Goal: Navigation & Orientation: Find specific page/section

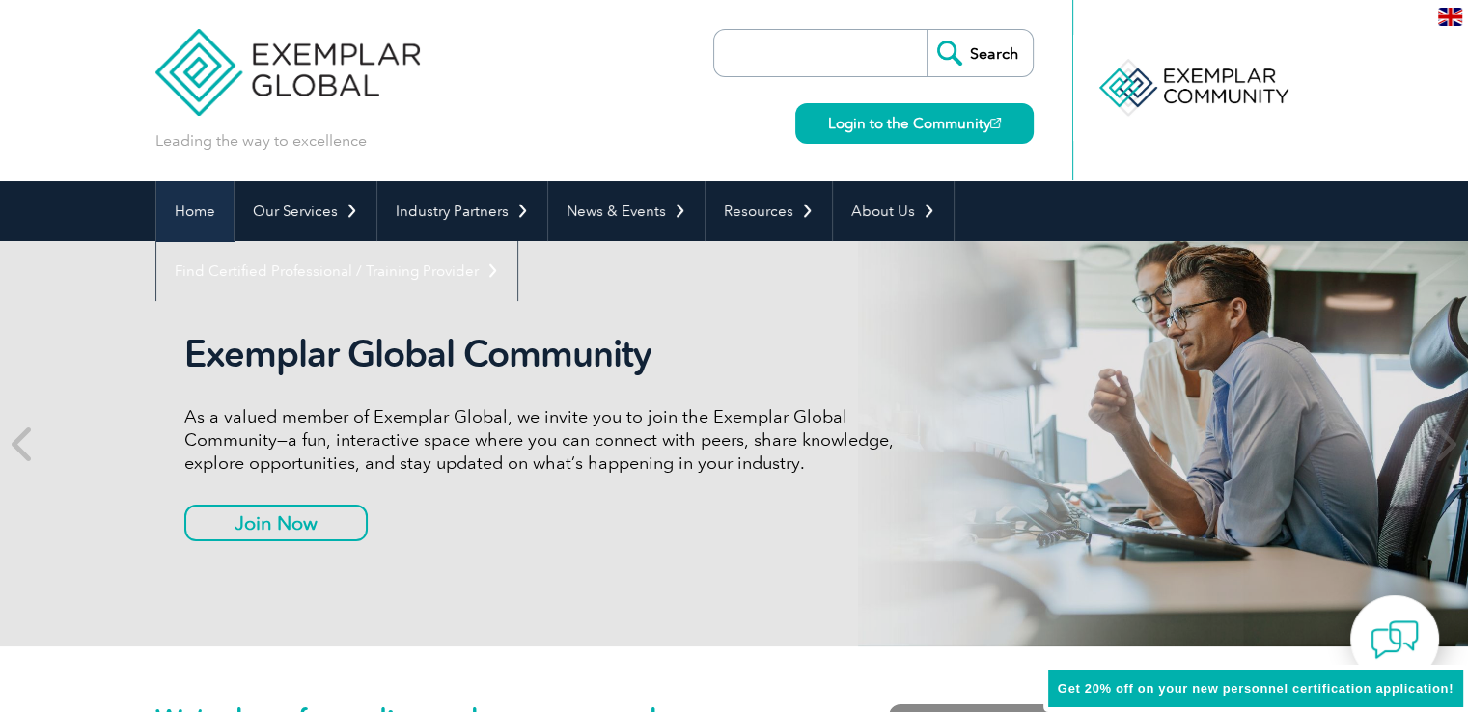
click at [178, 197] on link "Home" at bounding box center [194, 211] width 77 height 60
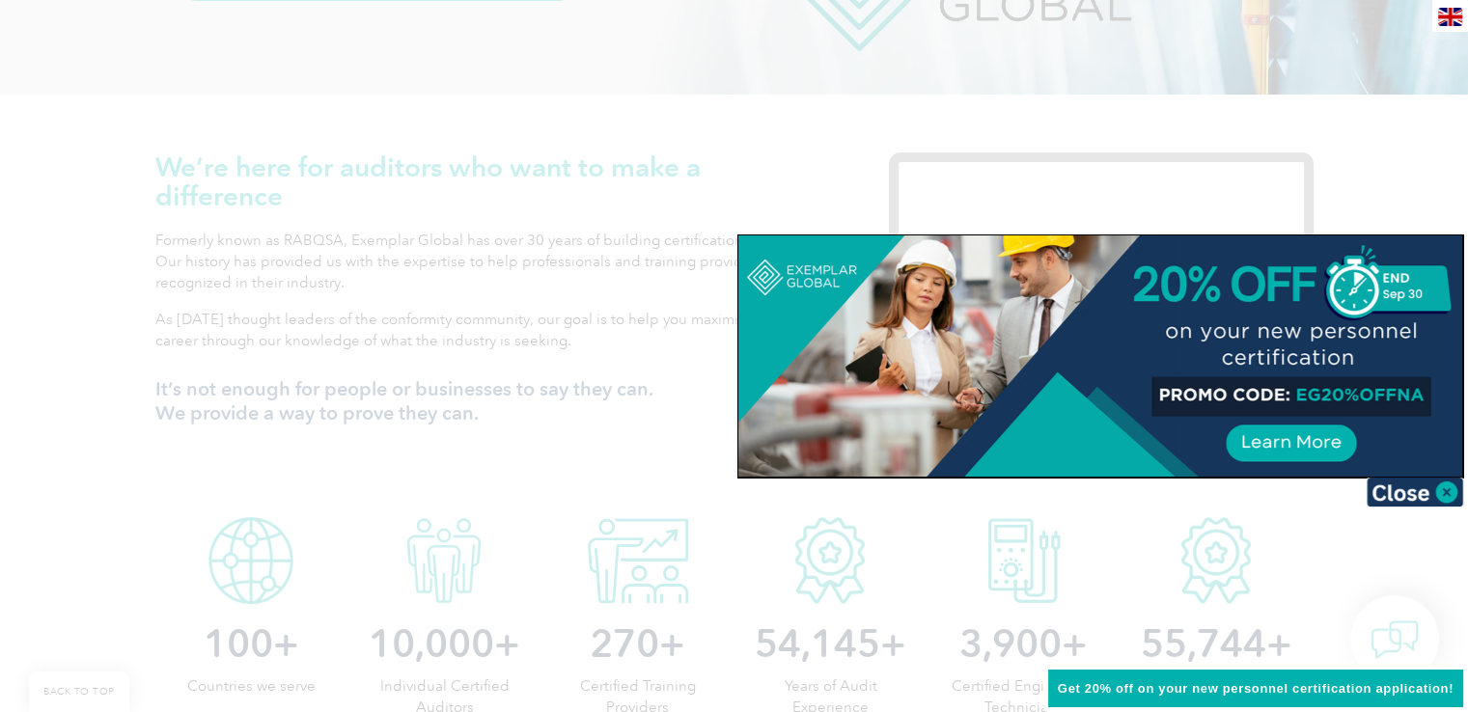
scroll to position [552, 0]
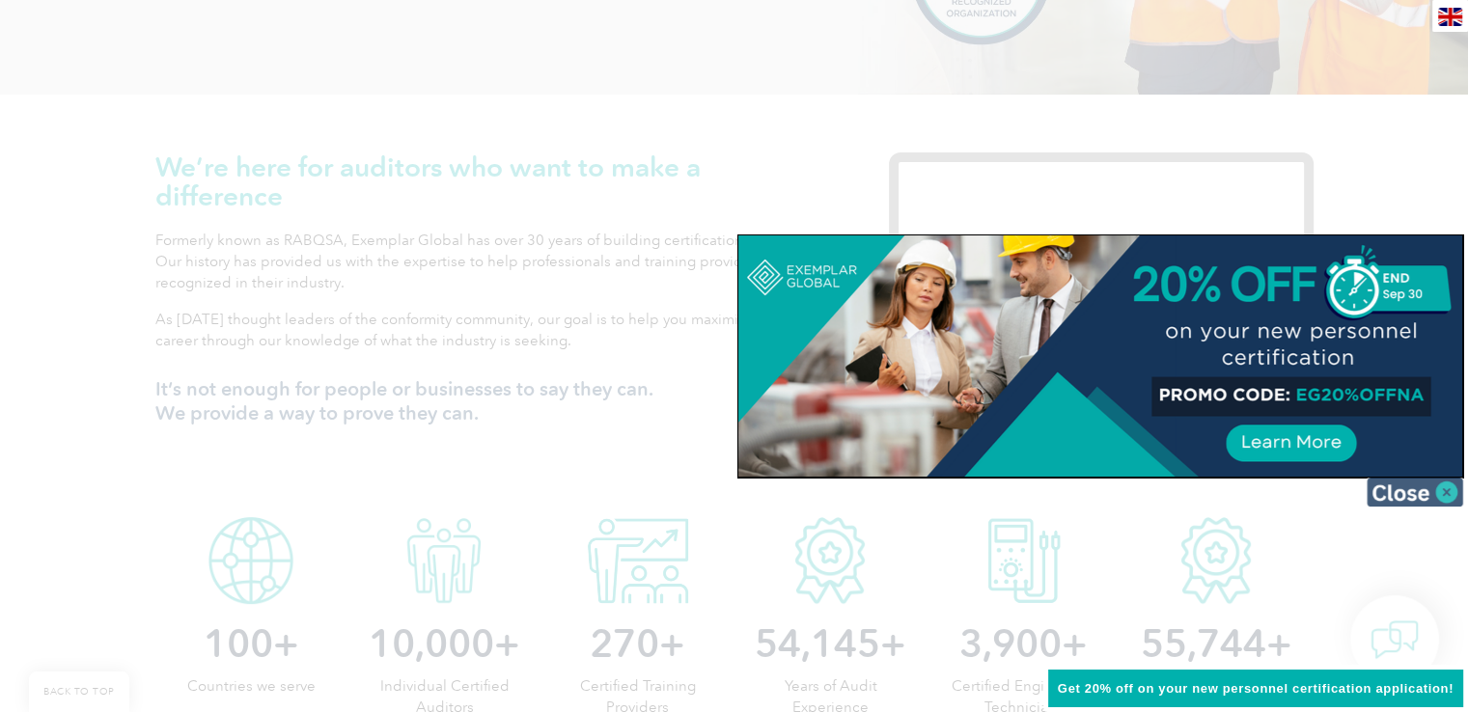
click at [1436, 487] on img at bounding box center [1415, 492] width 97 height 29
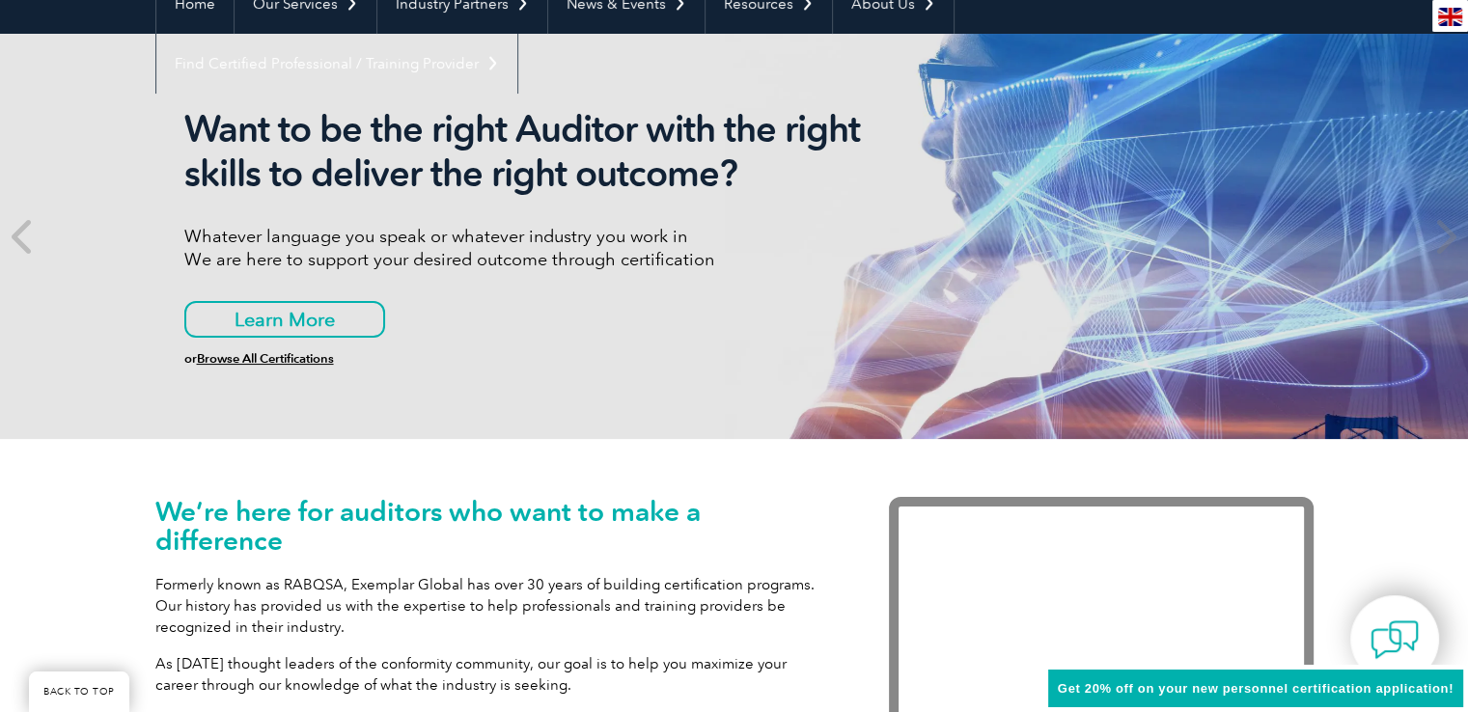
scroll to position [0, 0]
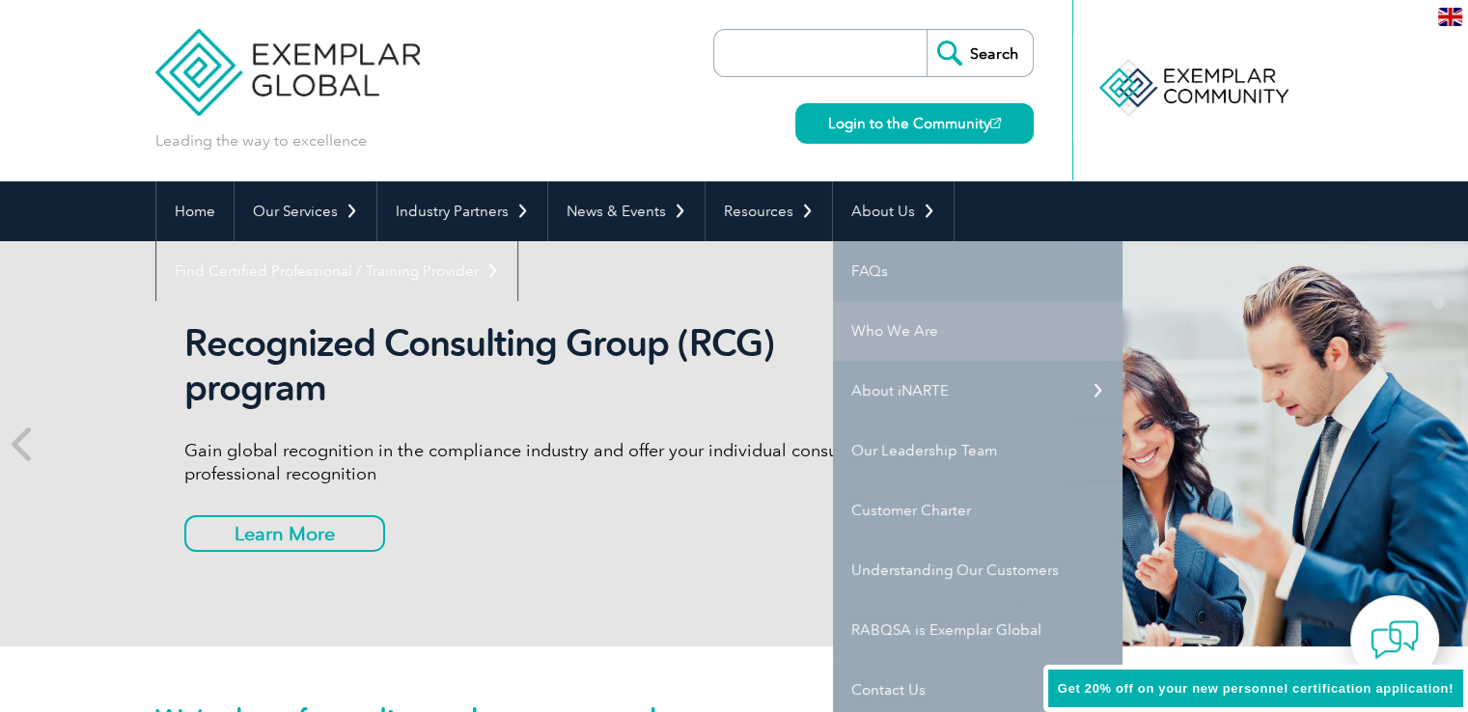
click at [878, 321] on link "Who We Are" at bounding box center [978, 331] width 290 height 60
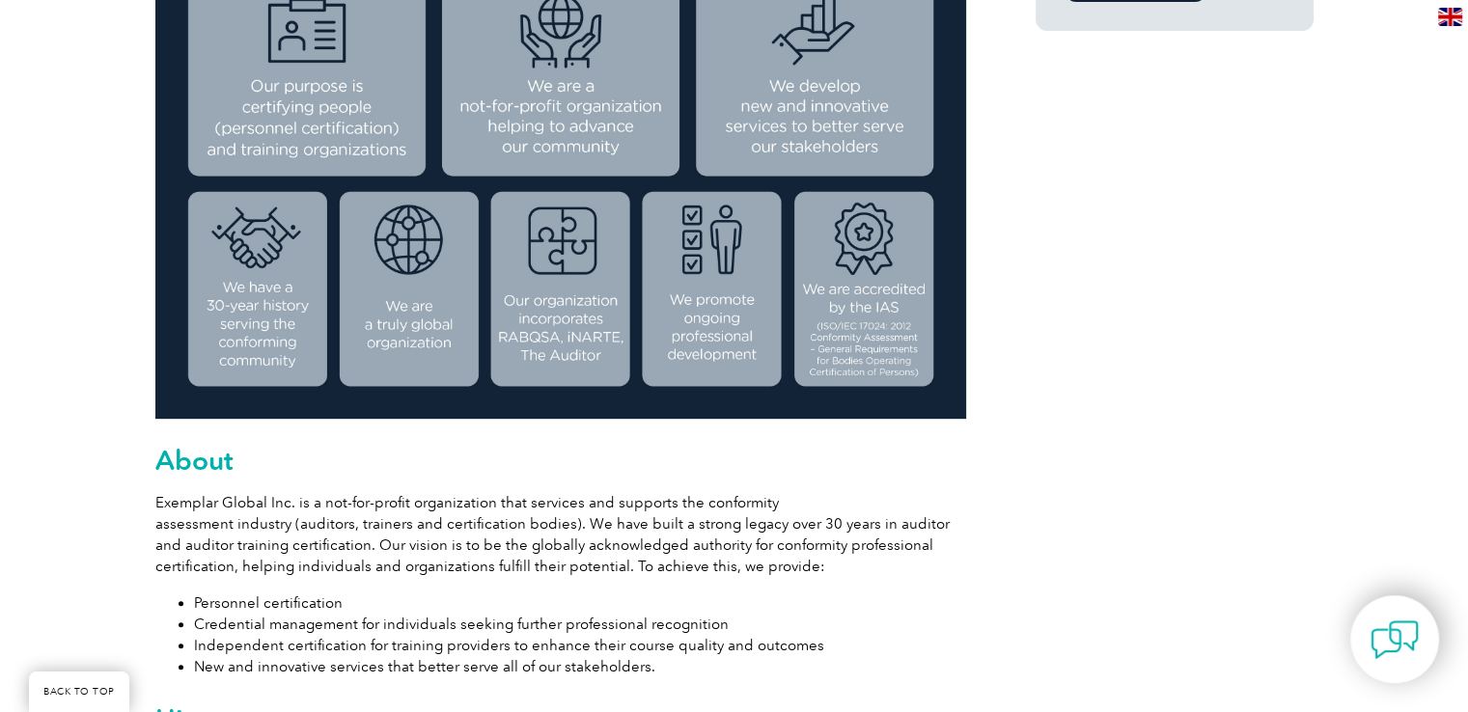
scroll to position [706, 0]
